Goal: Information Seeking & Learning: Understand process/instructions

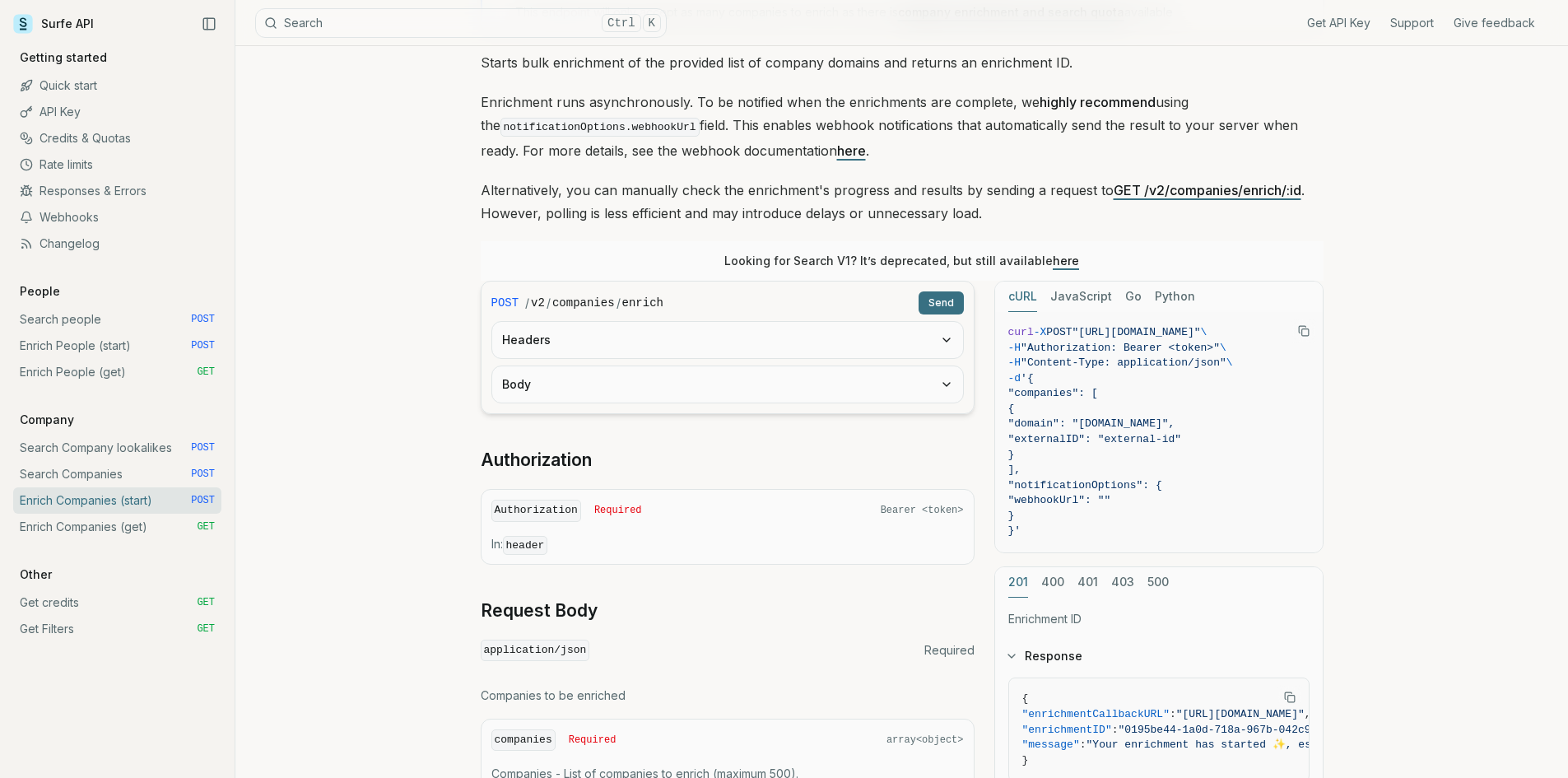
scroll to position [0, 40]
drag, startPoint x: 386, startPoint y: 518, endPoint x: 323, endPoint y: 485, distance: 71.1
click at [386, 512] on div "Enrich Companies (start) Quota limitation This endpoint will only accept as man…" at bounding box center [902, 488] width 1332 height 1214
click at [88, 341] on link "Enrich People (start) POST" at bounding box center [117, 346] width 208 height 26
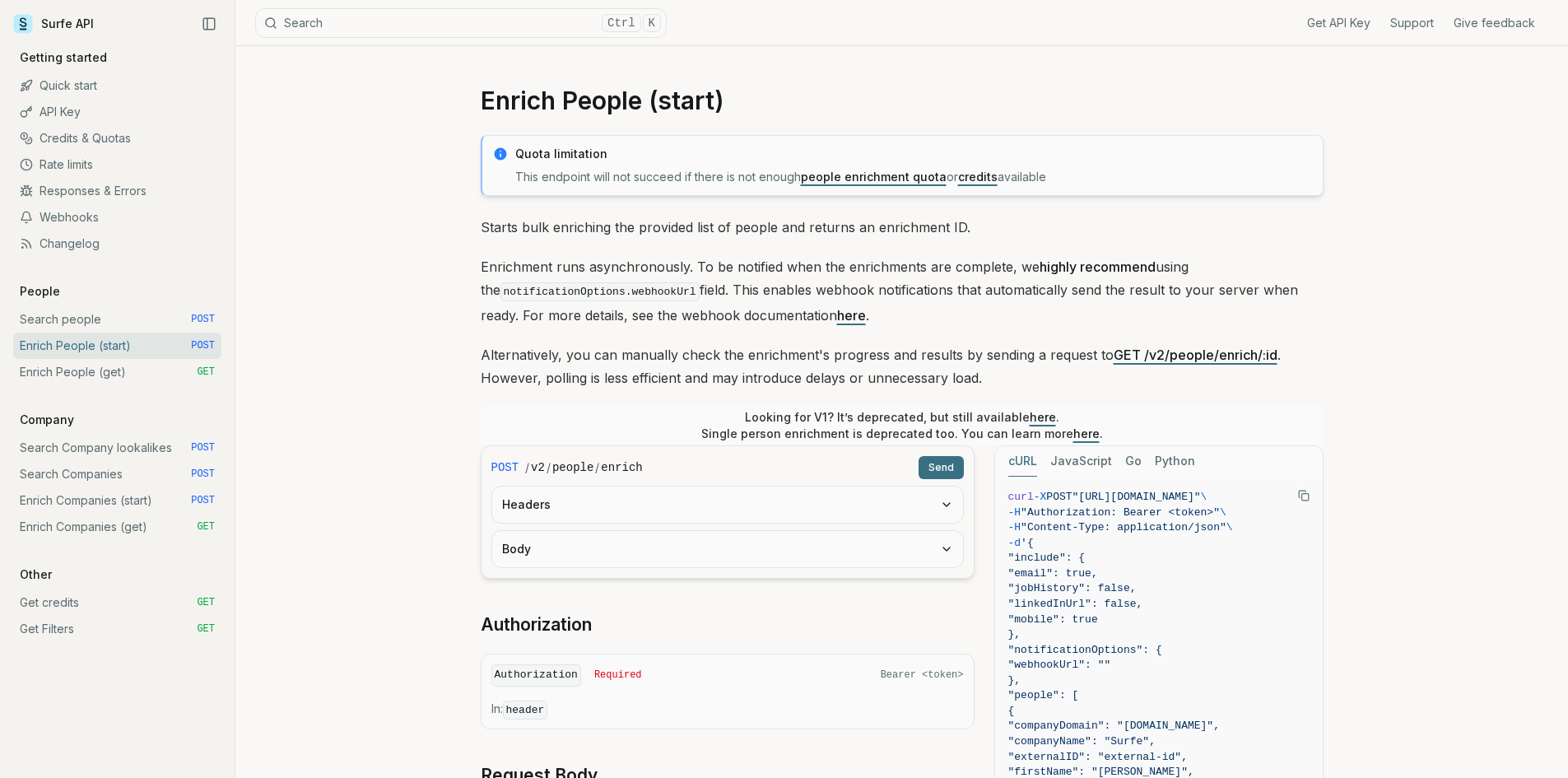
click at [112, 348] on link "Enrich People (start) POST" at bounding box center [117, 346] width 208 height 26
click at [391, 419] on div "Enrich People (start) Quota limitation This endpoint will not succeed if there …" at bounding box center [902, 700] width 1332 height 1309
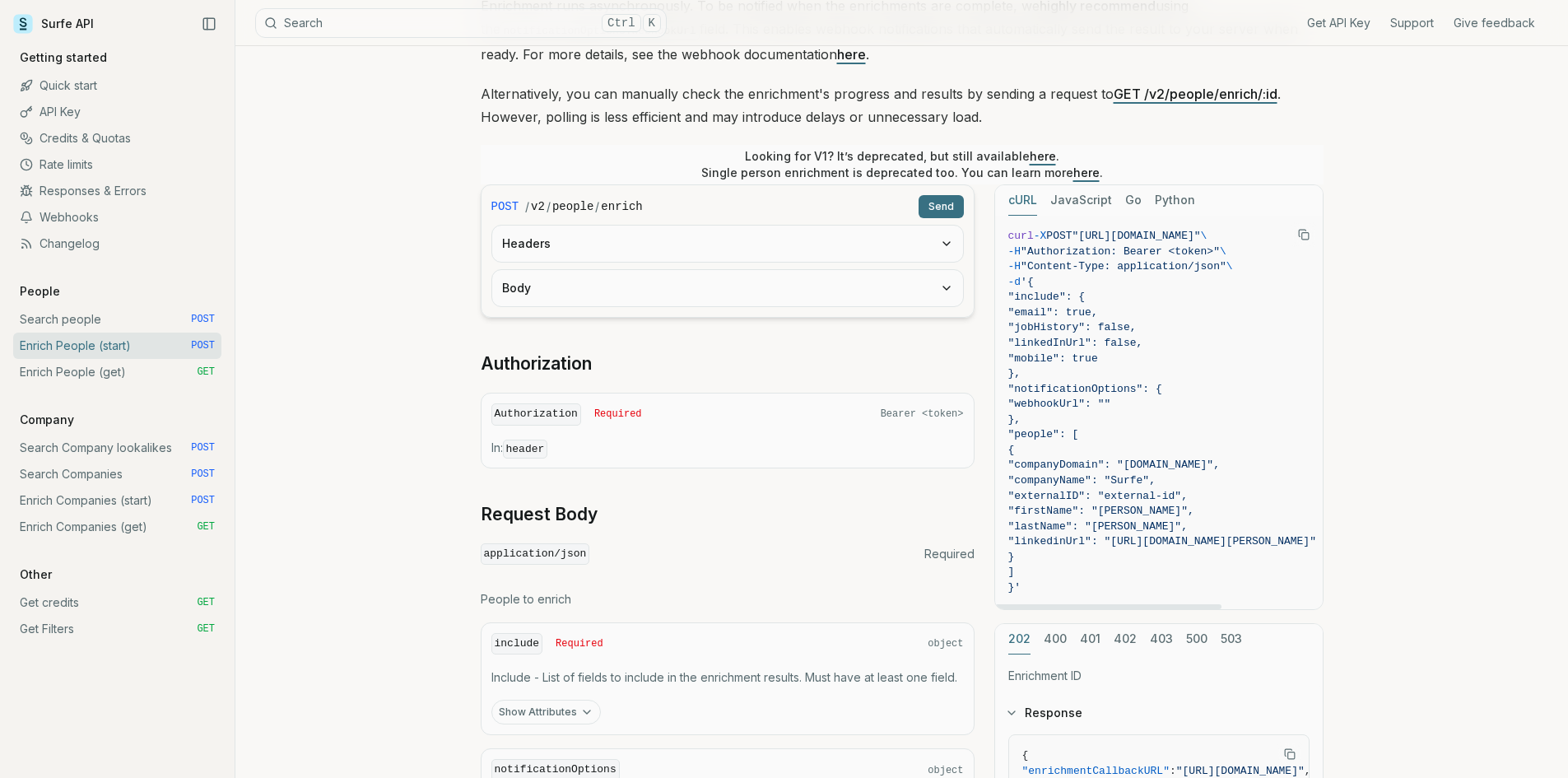
scroll to position [247, 0]
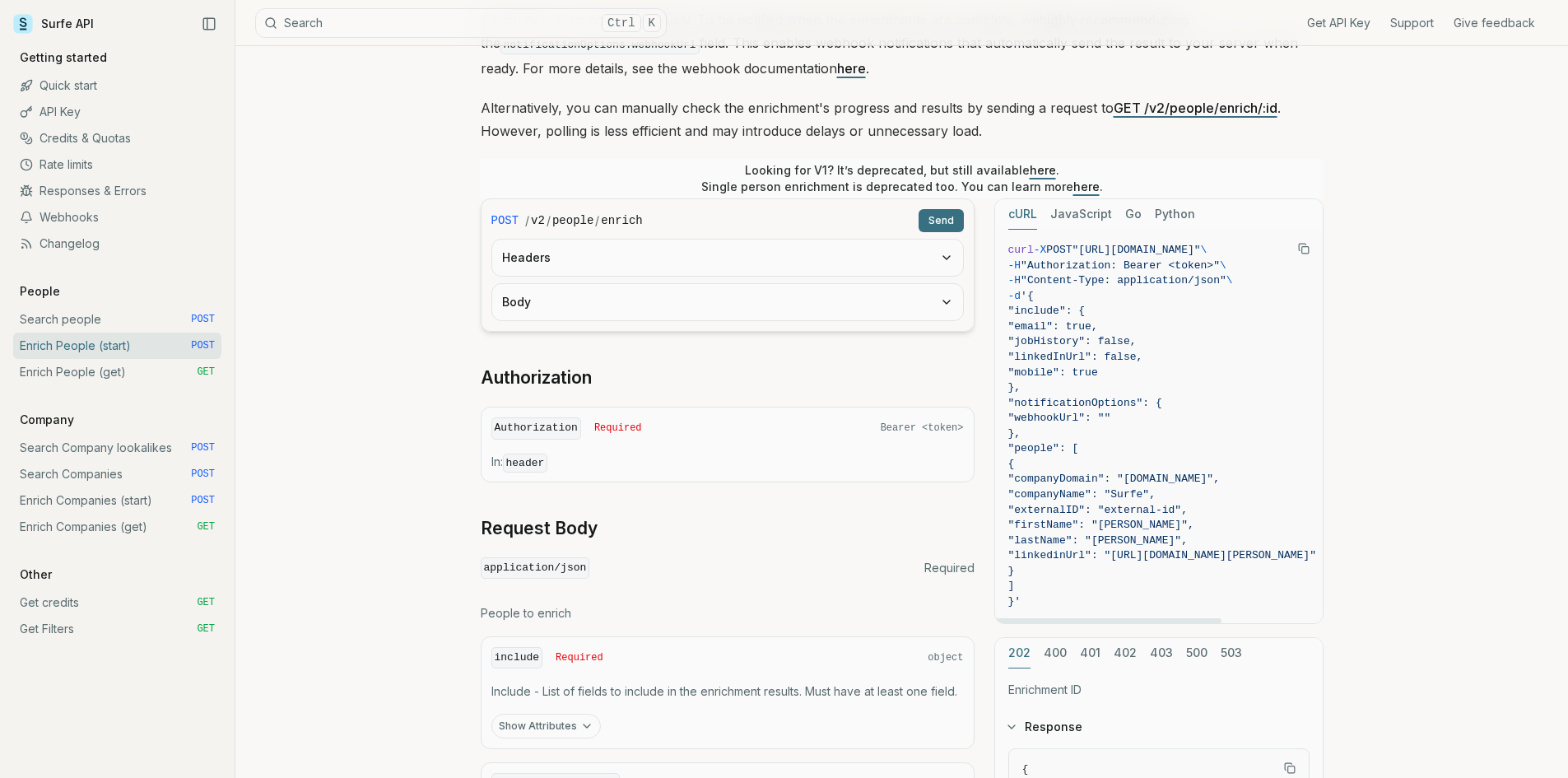
click at [1063, 201] on button "JavaScript" at bounding box center [1081, 214] width 62 height 30
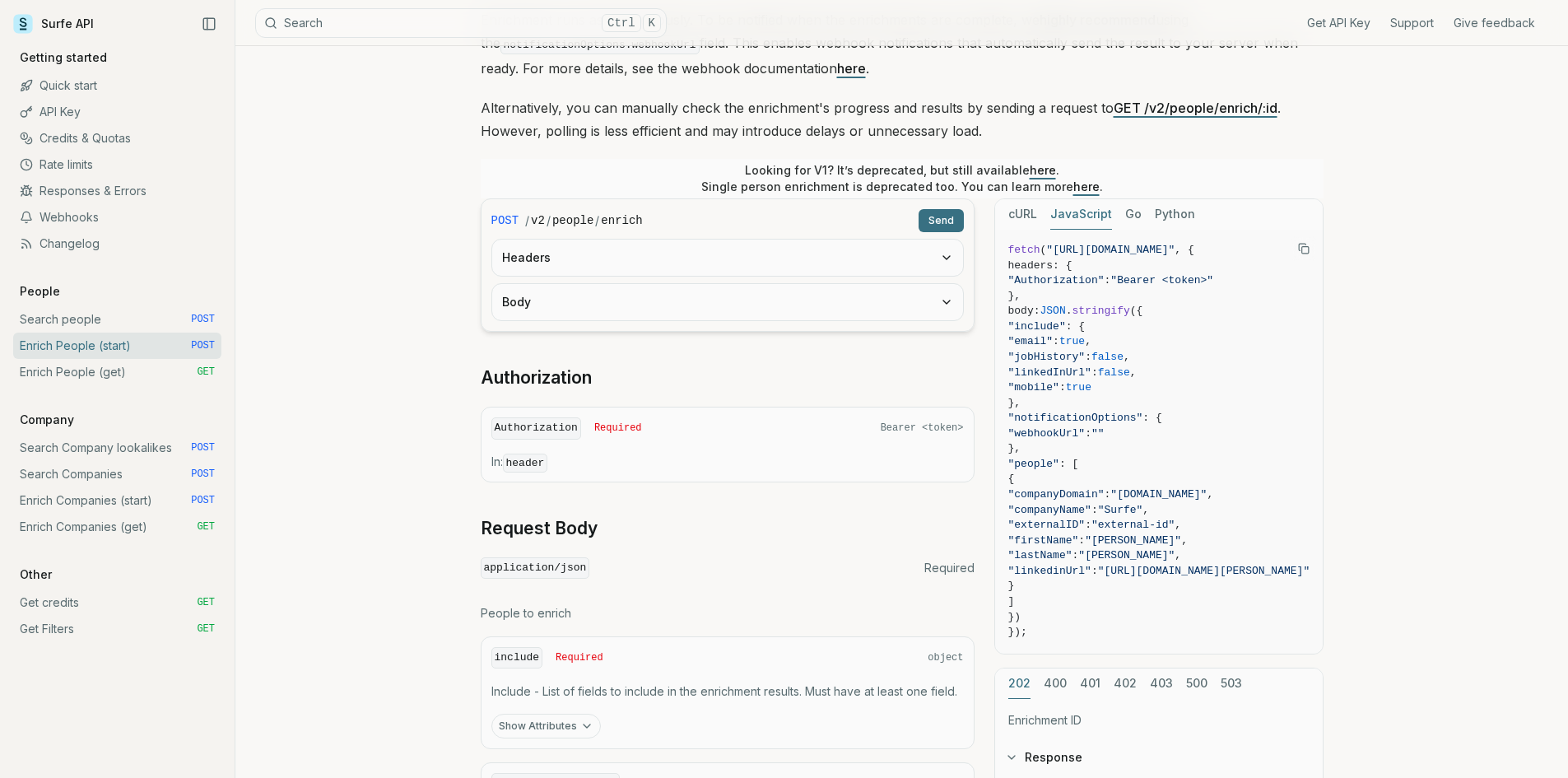
click at [1065, 210] on button "JavaScript" at bounding box center [1081, 214] width 62 height 30
click at [1163, 534] on span ""firstName" : "[PERSON_NAME]" ," at bounding box center [1159, 541] width 302 height 16
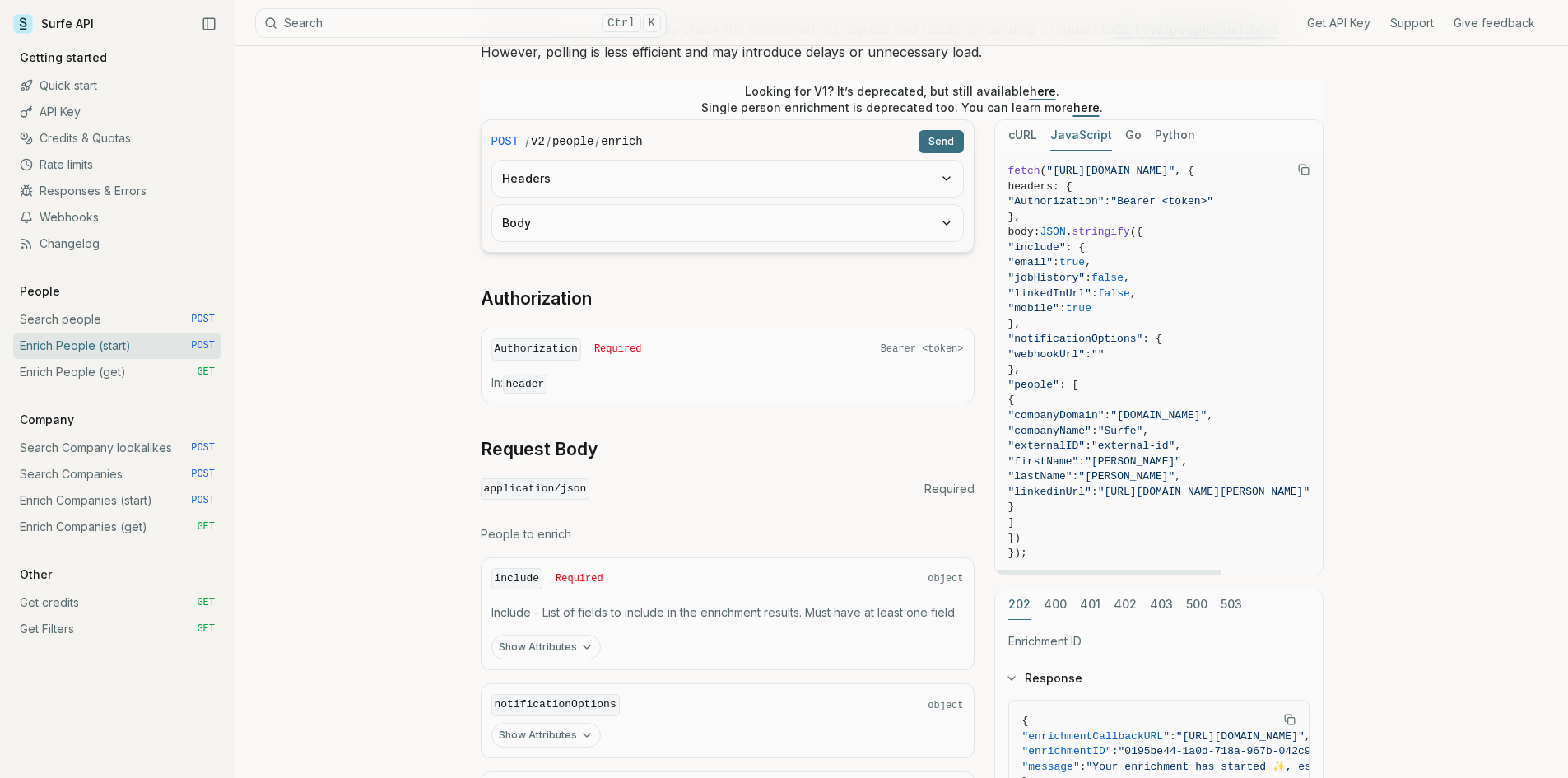
scroll to position [329, 0]
drag, startPoint x: 1056, startPoint y: 230, endPoint x: 1045, endPoint y: 528, distance: 298.2
click at [1045, 528] on code "fetch ( "[URL][DOMAIN_NAME]" , { headers: { "Authorization" : "Bearer <token>" …" at bounding box center [1159, 359] width 302 height 398
copy code "JSON . stringify ({ "include" : { "email" : true , "jobHistory" : false , "link…"
click at [406, 270] on div "Enrich People (start) Quota limitation This endpoint will not succeed if there …" at bounding box center [902, 371] width 1332 height 1309
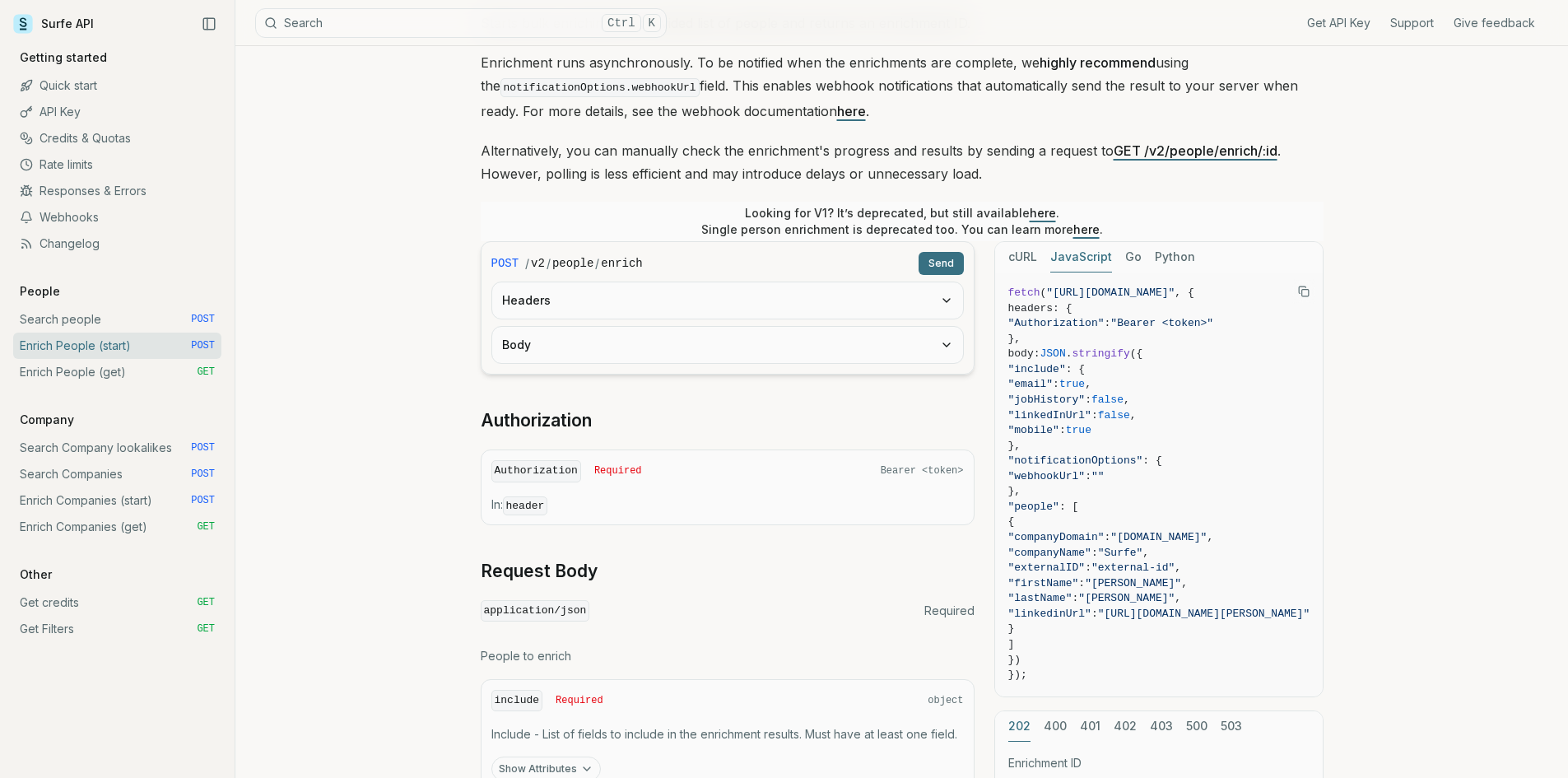
scroll to position [165, 0]
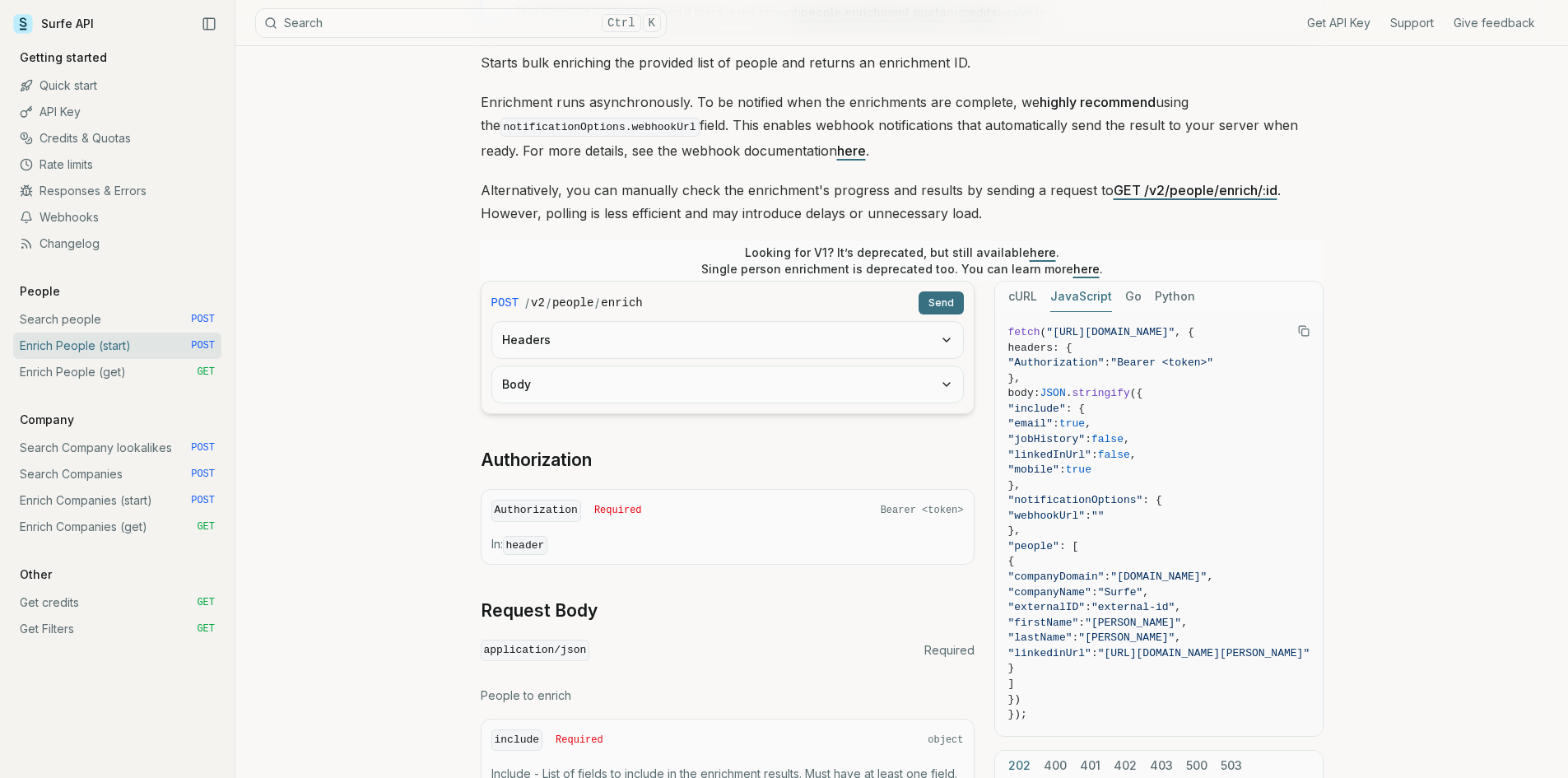
click at [599, 373] on button "Body" at bounding box center [728, 385] width 471 height 36
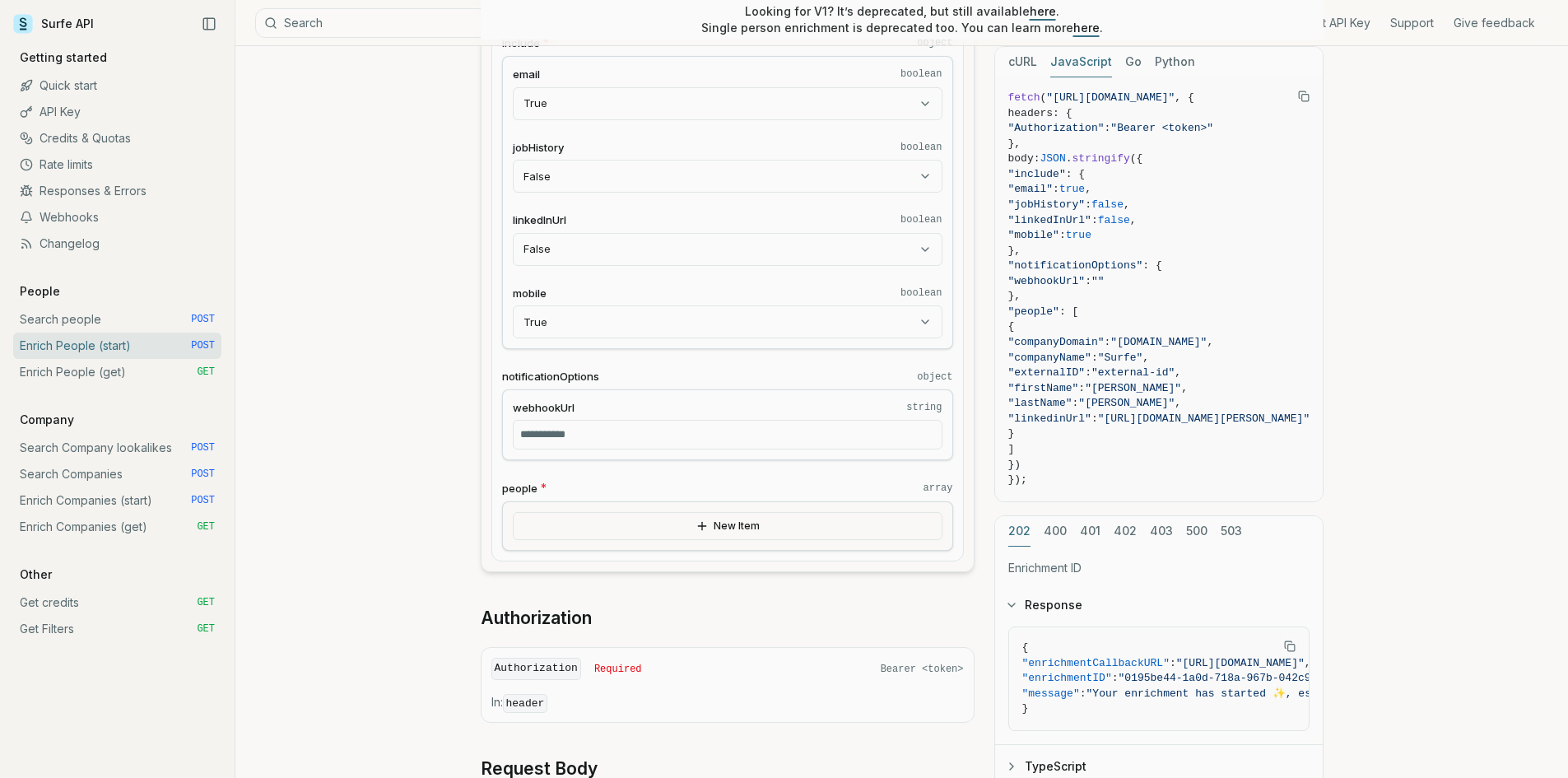
scroll to position [658, 0]
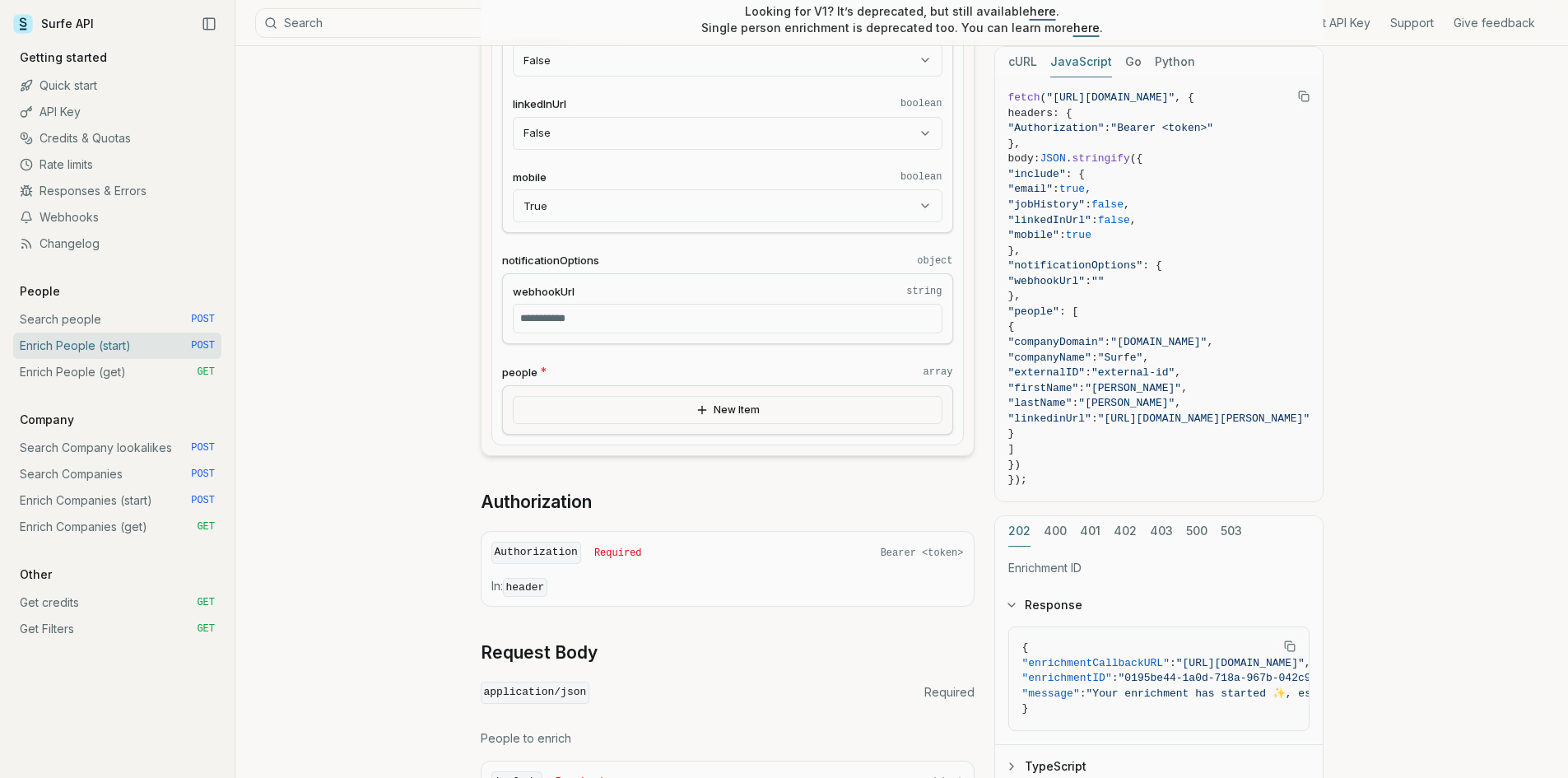
click at [713, 411] on button "New Item" at bounding box center [728, 410] width 430 height 28
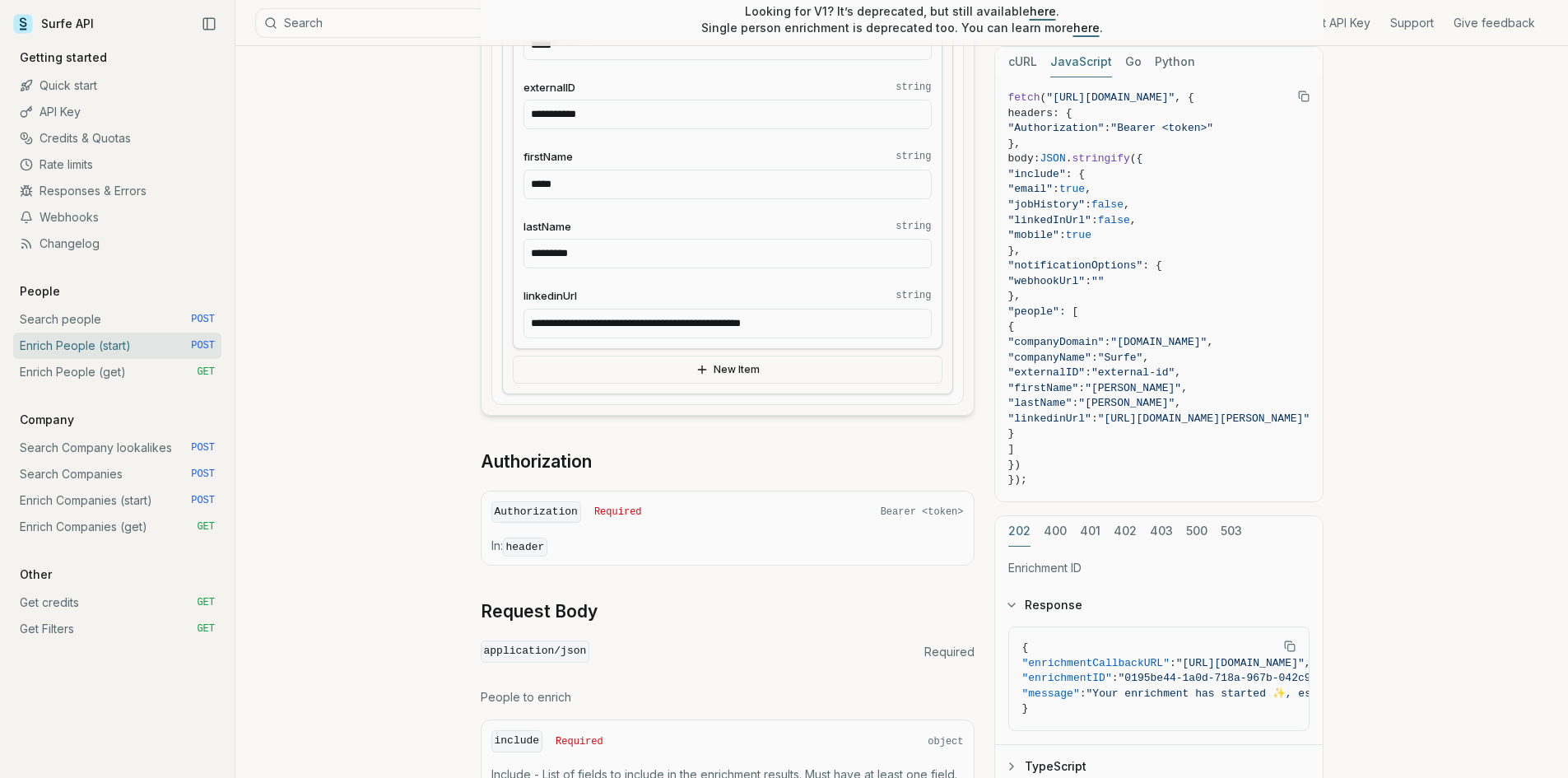
scroll to position [1152, 0]
click at [711, 368] on button "New Item" at bounding box center [728, 366] width 430 height 28
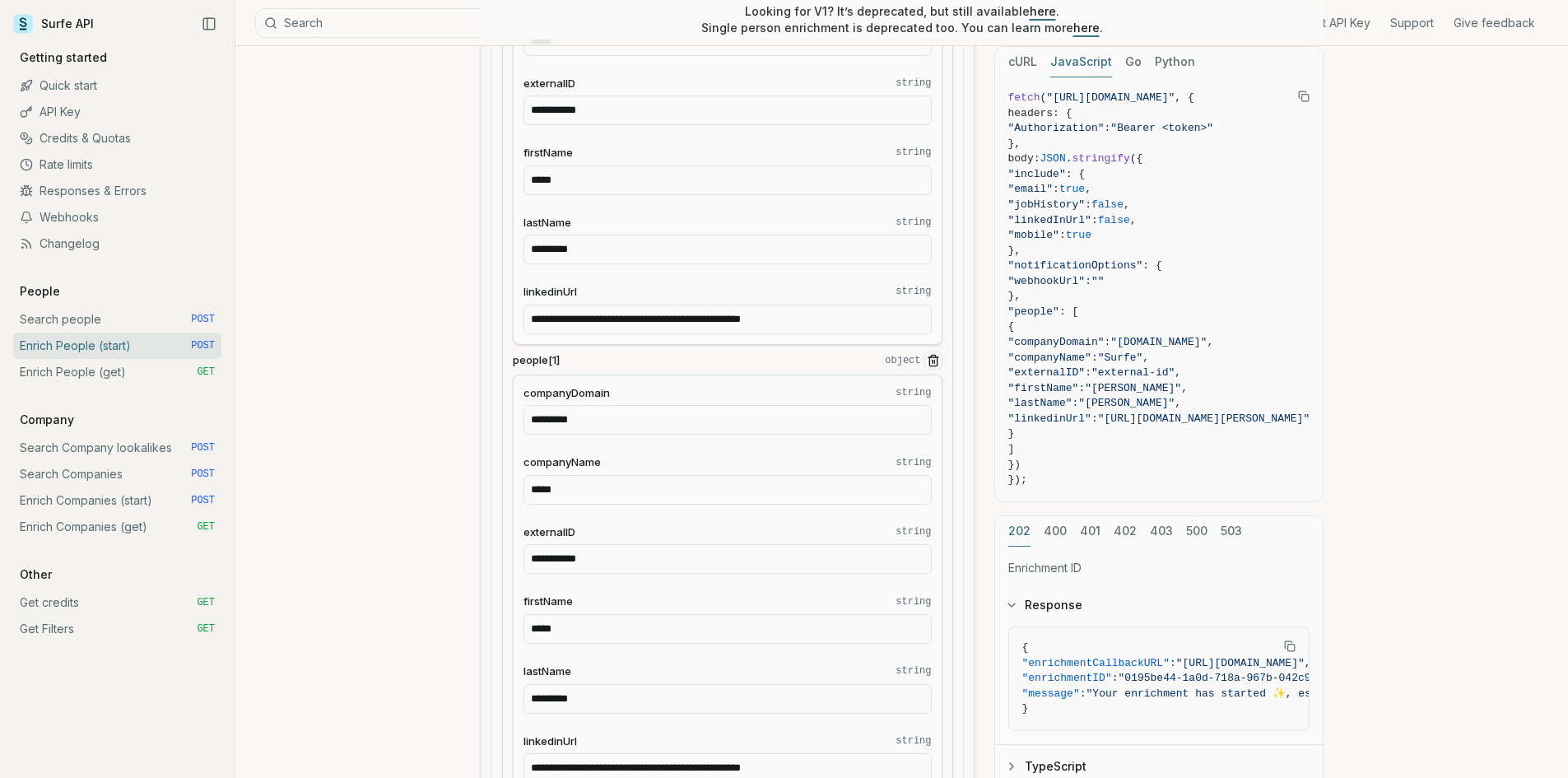
click at [924, 362] on button "people[1] object" at bounding box center [933, 360] width 18 height 18
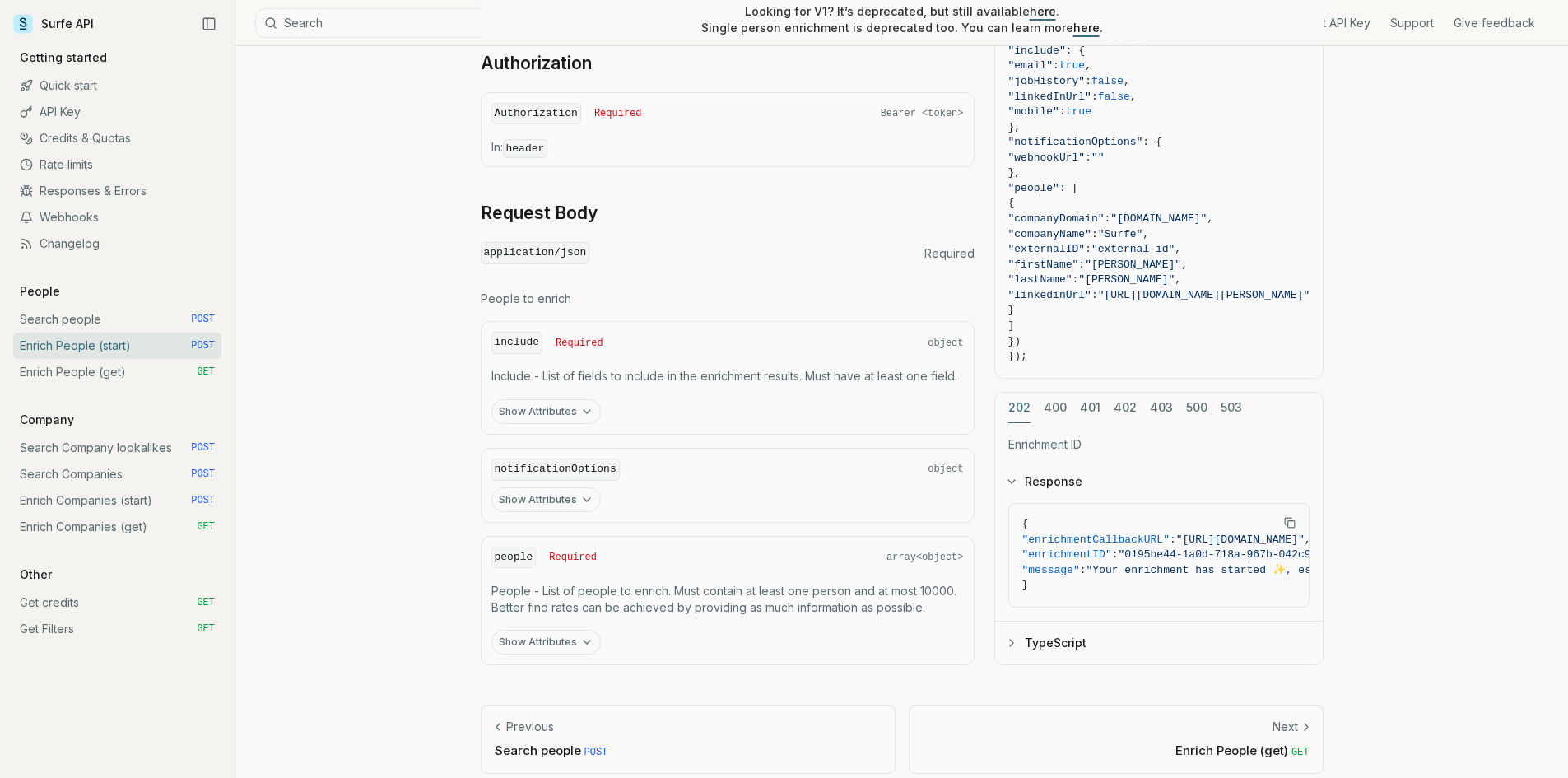
scroll to position [1561, 0]
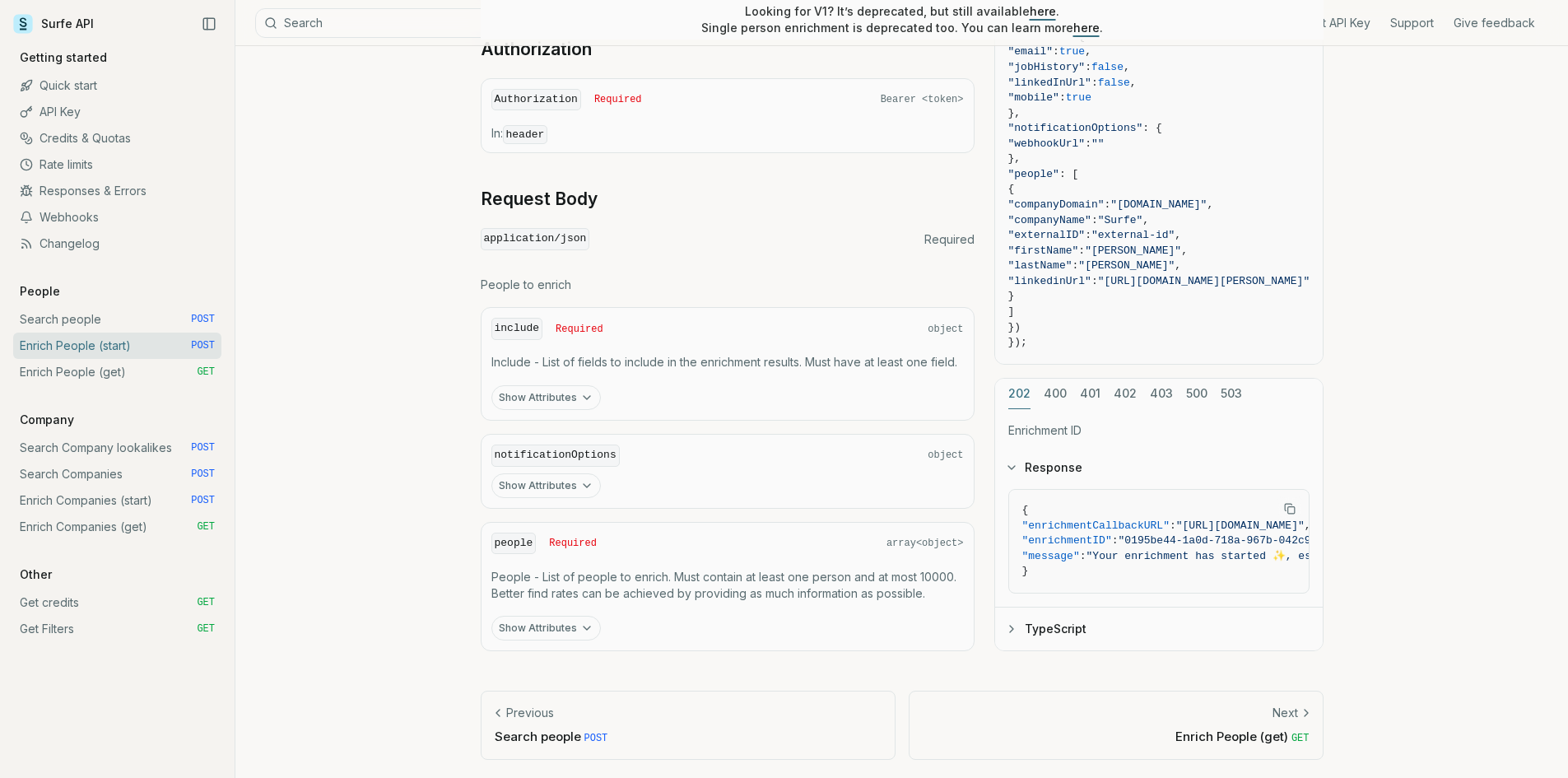
click at [581, 396] on icon "button" at bounding box center [586, 397] width 13 height 13
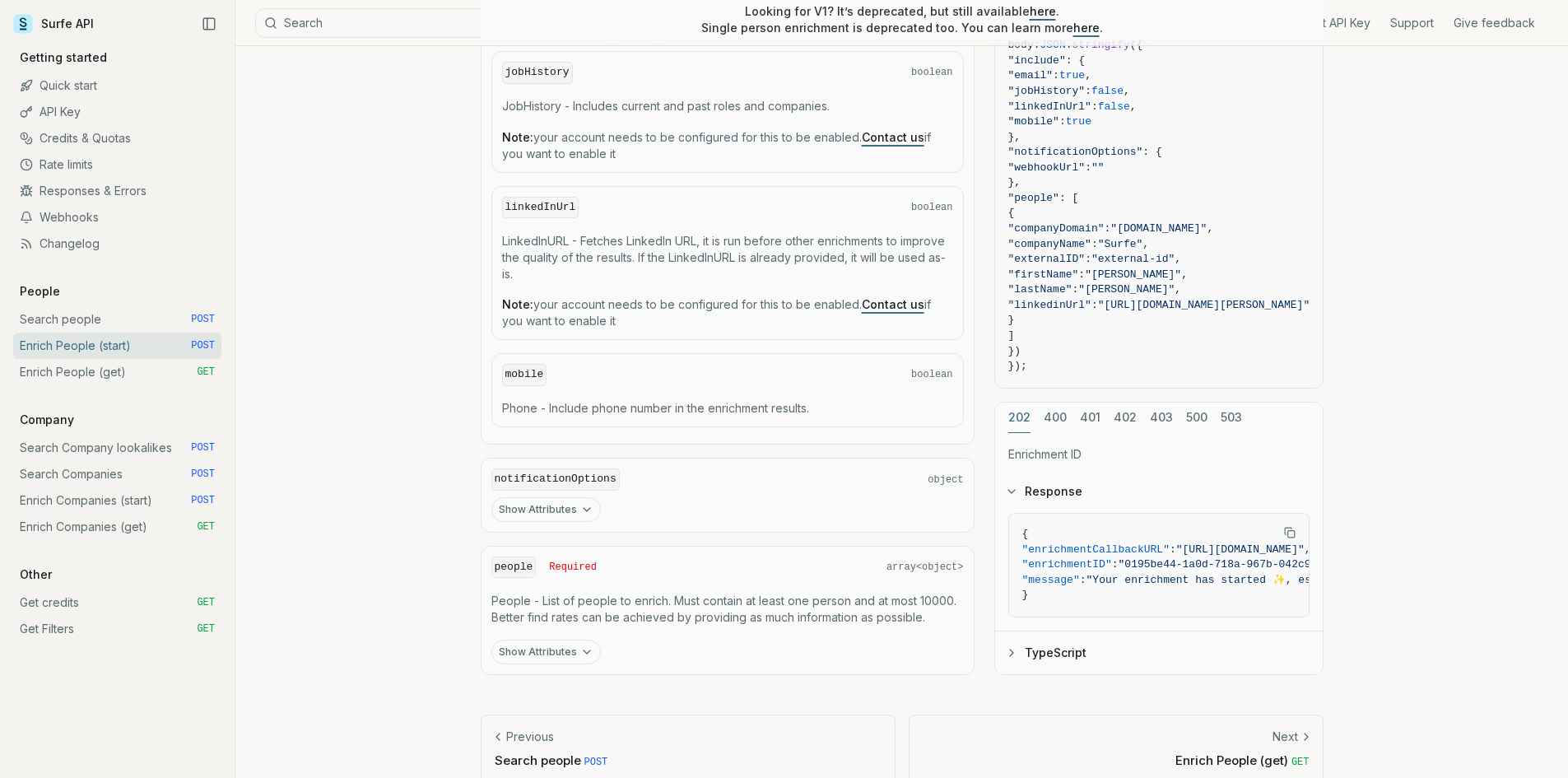
scroll to position [2038, 0]
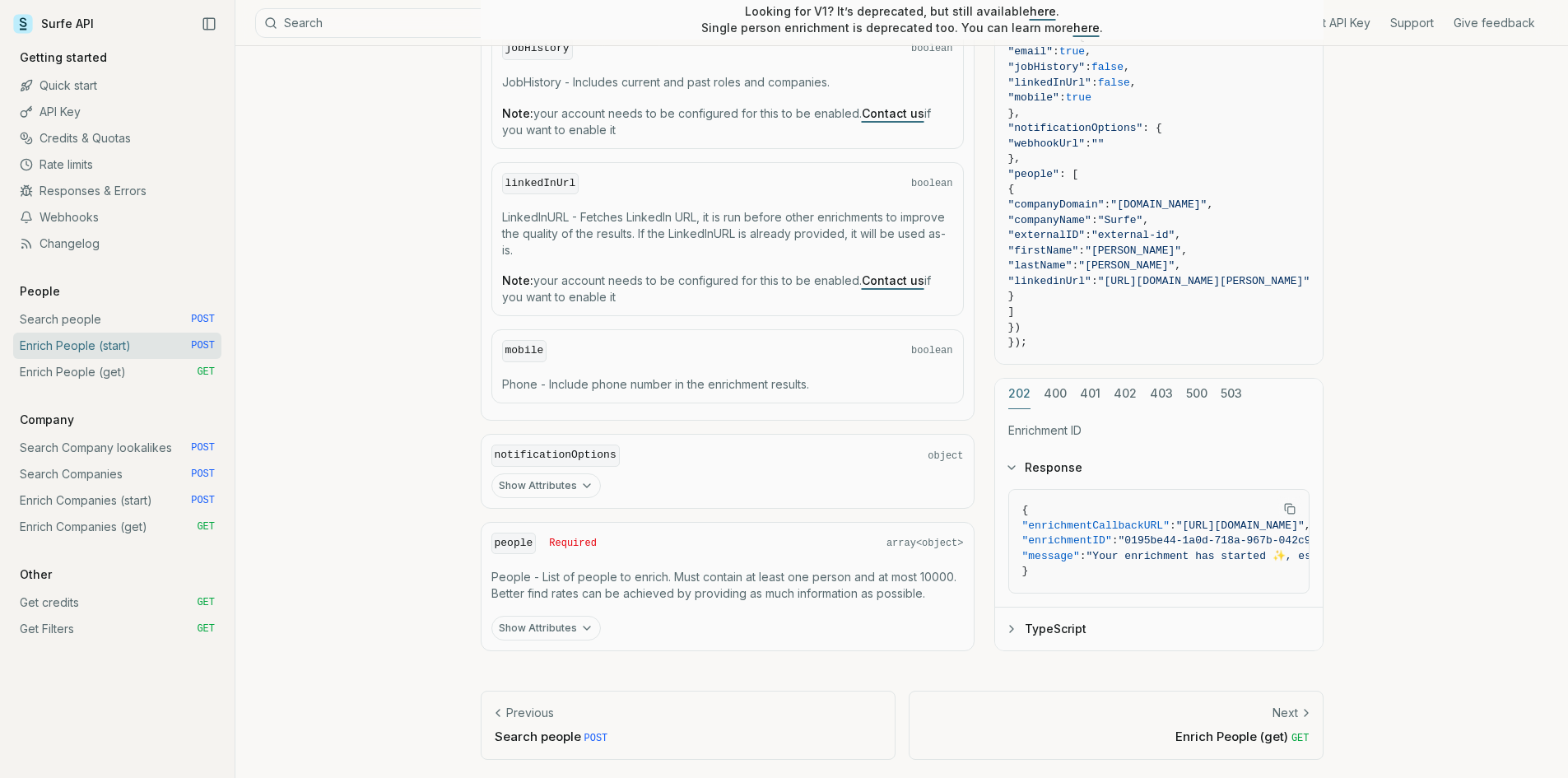
click at [580, 479] on icon "button" at bounding box center [586, 485] width 13 height 13
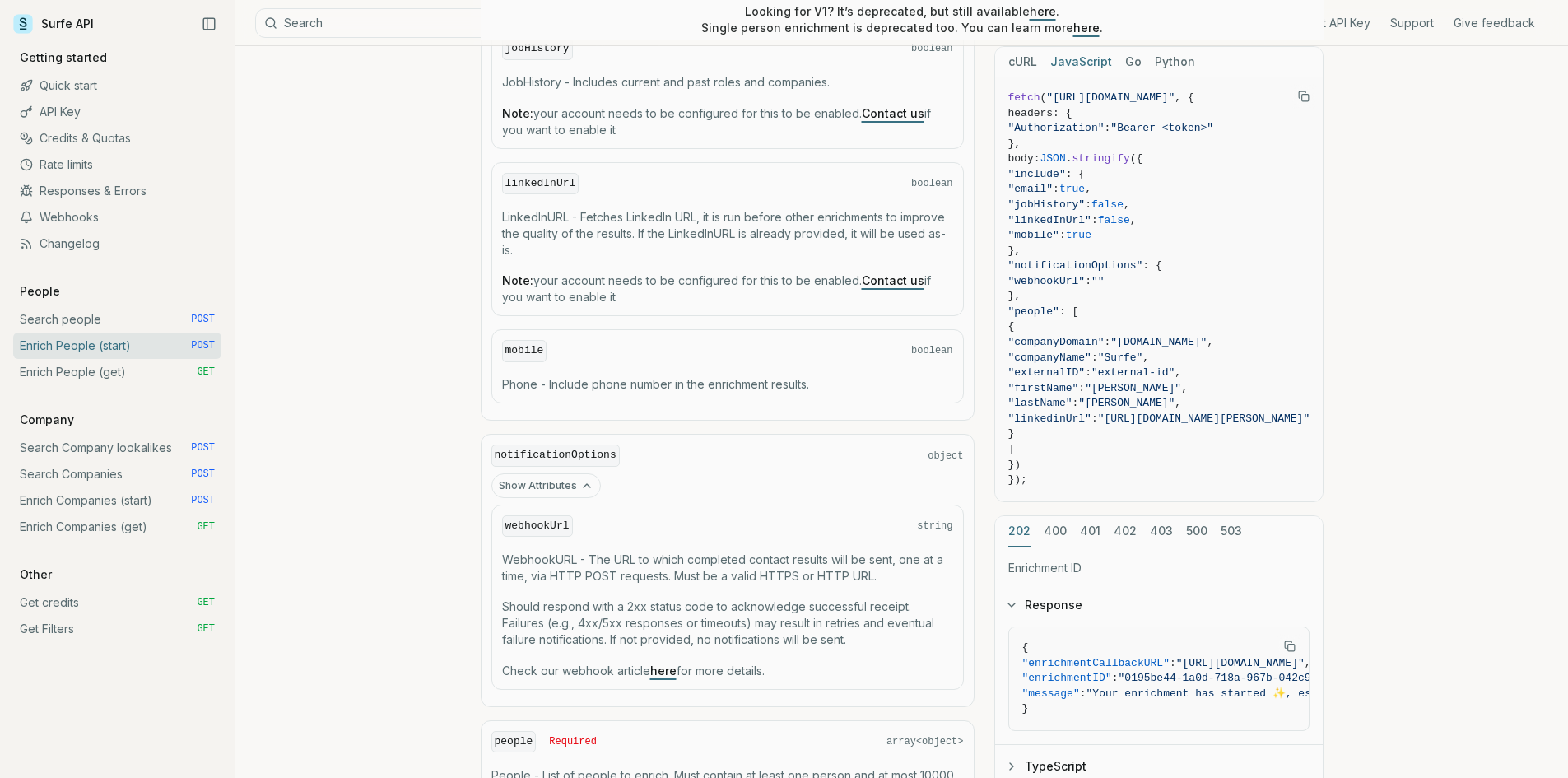
click at [578, 477] on button "Show Attributes" at bounding box center [546, 485] width 109 height 25
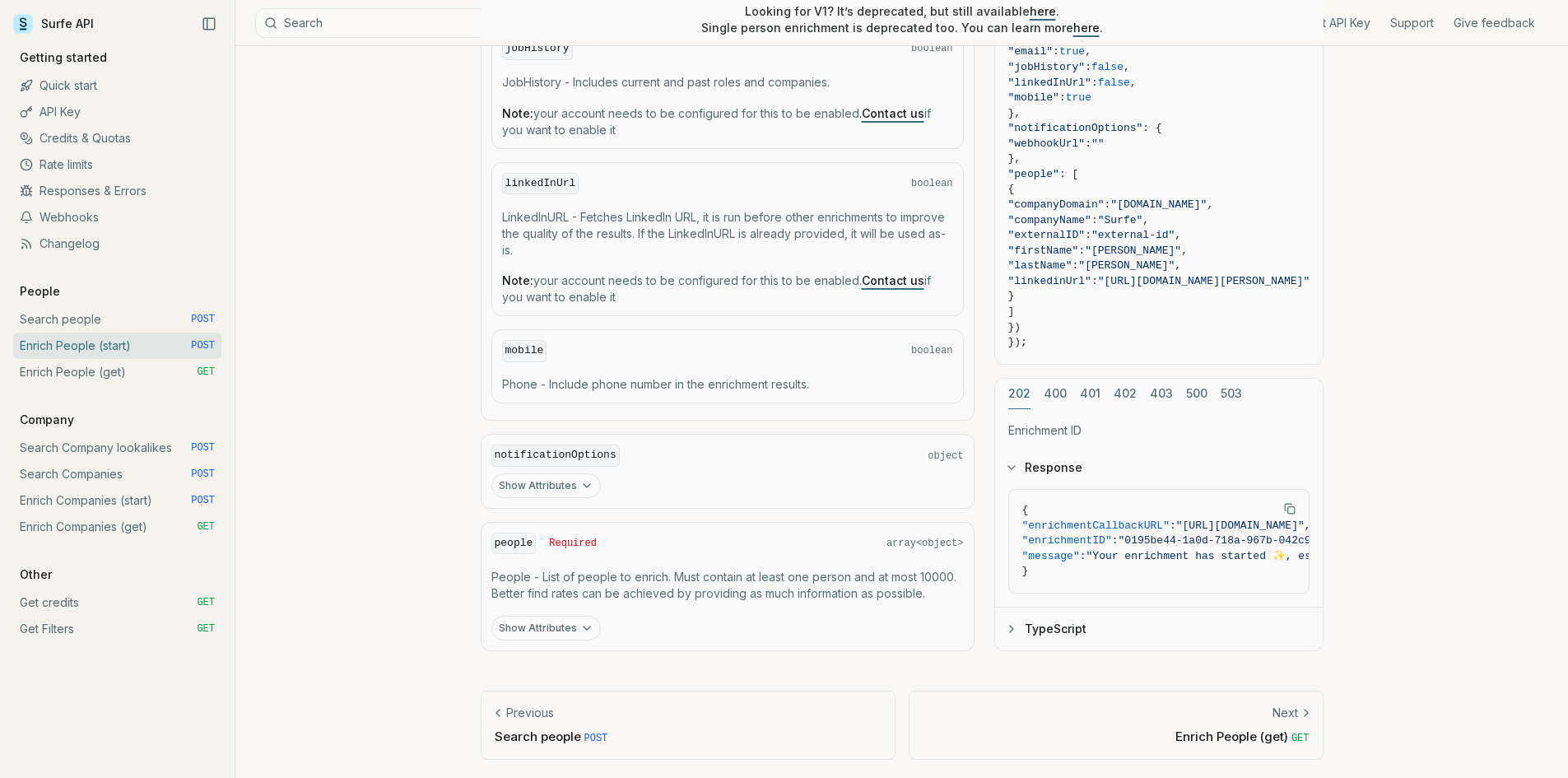
click at [576, 637] on button "Show Attributes" at bounding box center [546, 628] width 109 height 25
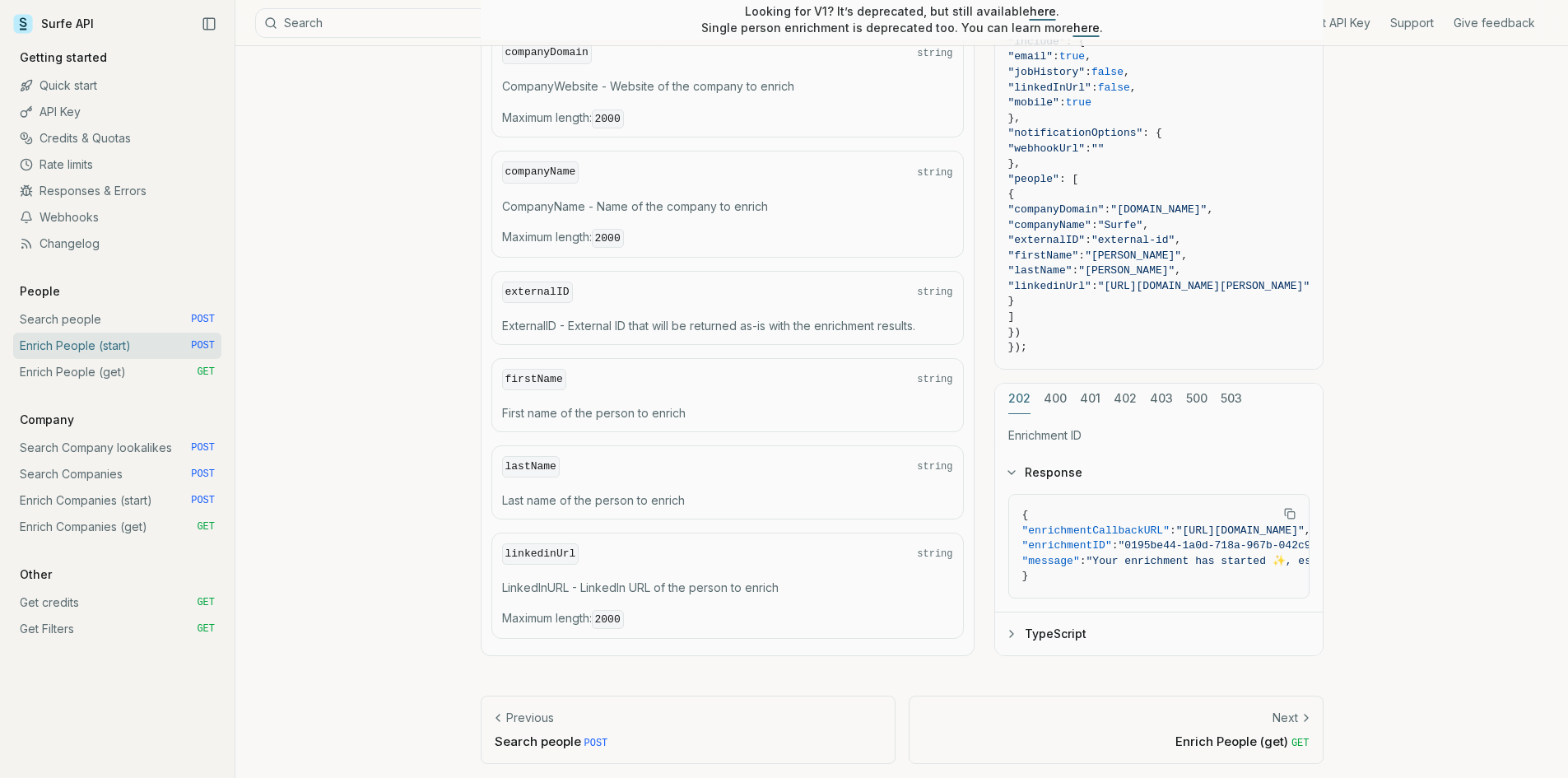
scroll to position [2655, 0]
click at [93, 343] on link "Enrich People (start) POST" at bounding box center [117, 346] width 208 height 26
